Goal: Find specific page/section: Find specific page/section

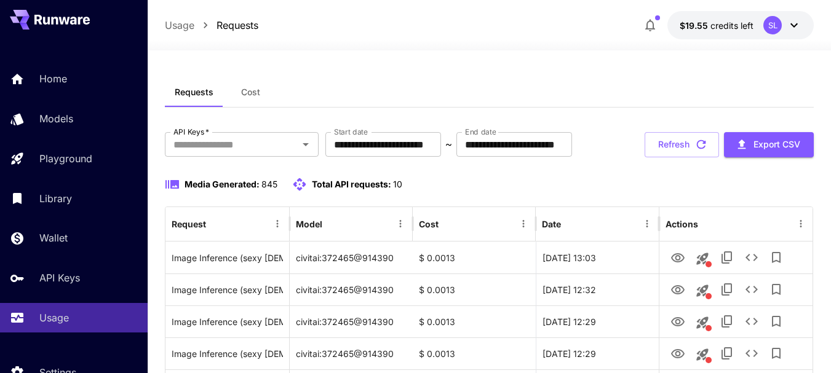
scroll to position [42, 0]
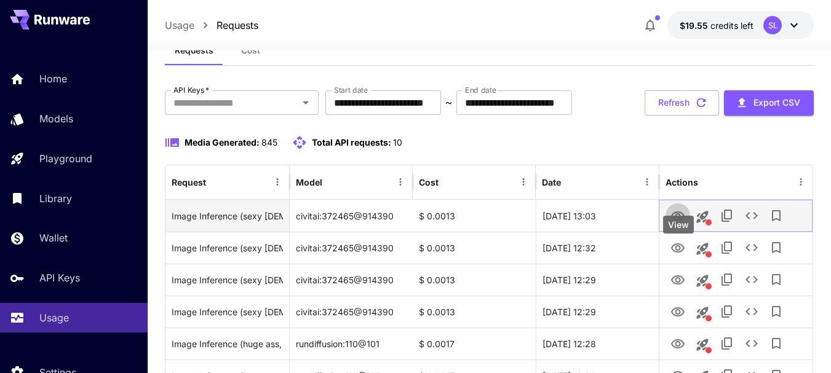
click at [678, 221] on icon "View" at bounding box center [678, 216] width 14 height 9
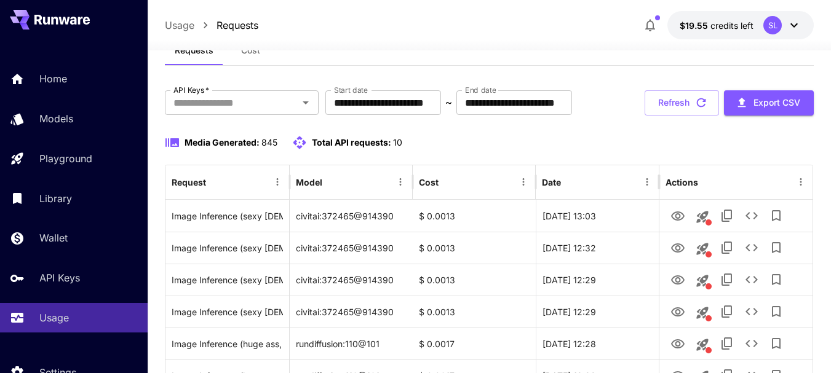
scroll to position [103, 0]
